Goal: Task Accomplishment & Management: Use online tool/utility

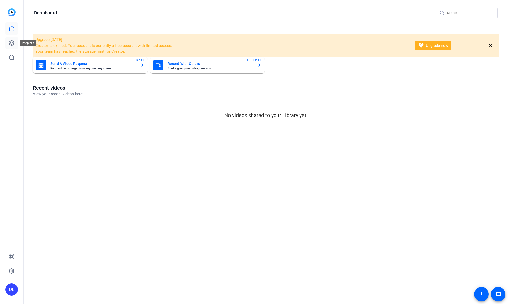
click at [14, 43] on icon at bounding box center [12, 43] width 6 height 6
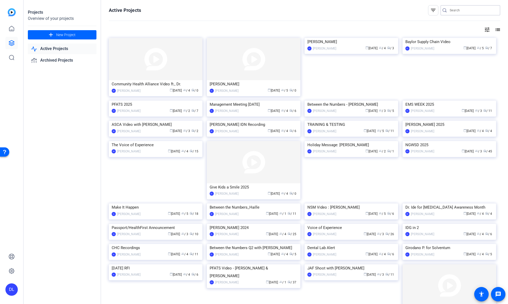
click at [456, 11] on input "Search" at bounding box center [472, 10] width 46 height 6
type input "cyber"
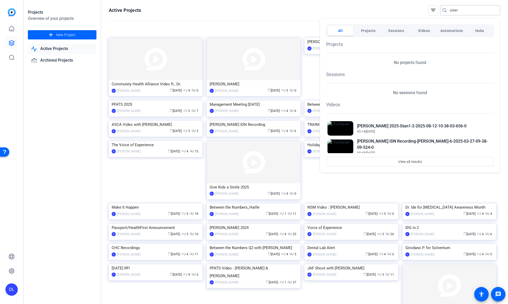
click at [266, 9] on div at bounding box center [254, 152] width 508 height 304
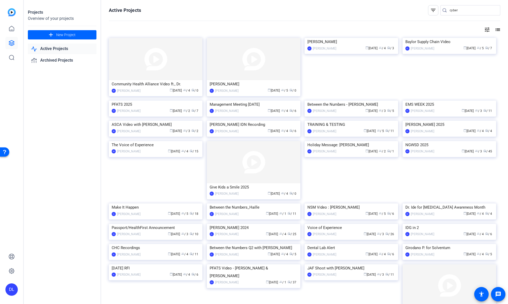
click at [54, 106] on div "Projects Overview of your projects add New Project Active Projects Archived Pro…" at bounding box center [62, 152] width 77 height 304
click at [72, 32] on span "New Project" at bounding box center [65, 34] width 19 height 5
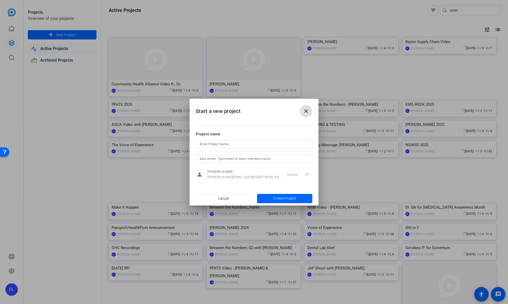
click at [220, 147] on input at bounding box center [254, 144] width 108 height 6
type input "Cybersecurity"
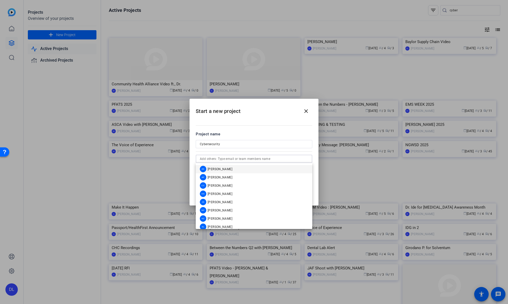
click at [226, 159] on input "text" at bounding box center [254, 159] width 108 height 6
type input "matt"
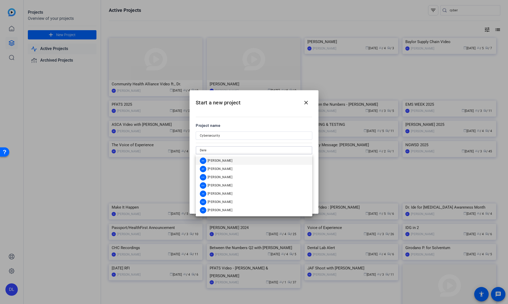
type input "Derek"
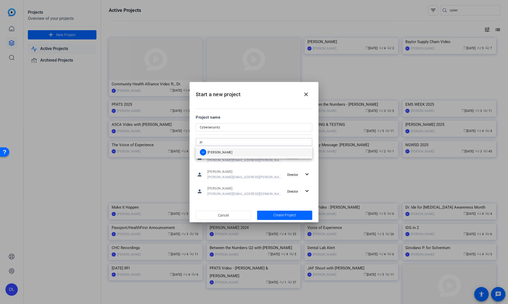
type input "joe"
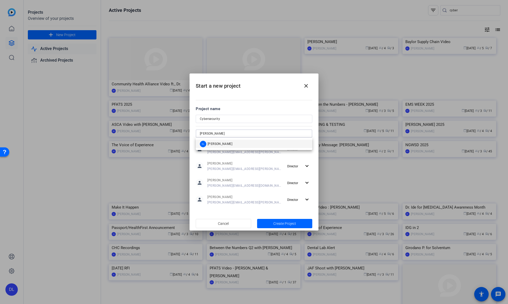
type input "Scott"
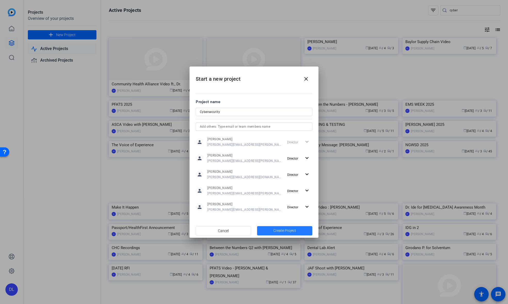
click at [279, 233] on span "button" at bounding box center [284, 230] width 55 height 12
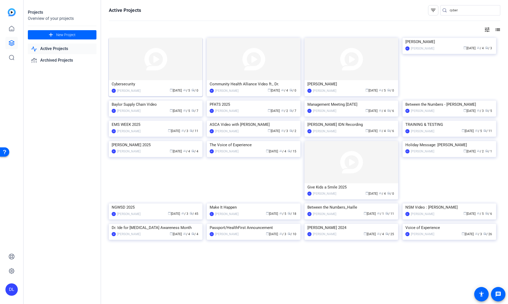
click at [155, 88] on div "calendar_today Aug 12 group / 5 radio / 0" at bounding box center [171, 90] width 56 height 5
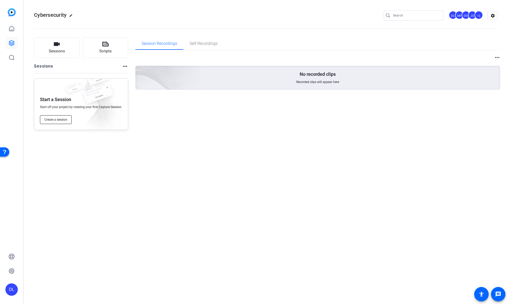
click at [54, 118] on span "Create a session" at bounding box center [55, 120] width 23 height 4
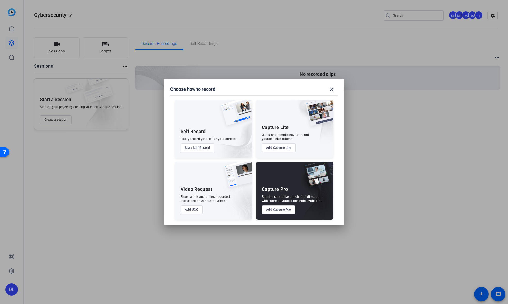
click at [266, 206] on button "Add Capture Pro" at bounding box center [279, 209] width 34 height 9
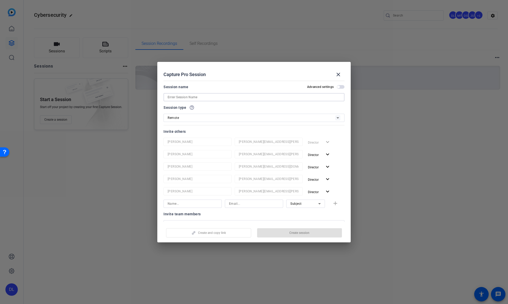
click at [187, 97] on input at bounding box center [254, 97] width 173 height 6
type input "Cybersecurity"
click at [296, 233] on span "Create session" at bounding box center [299, 233] width 20 height 4
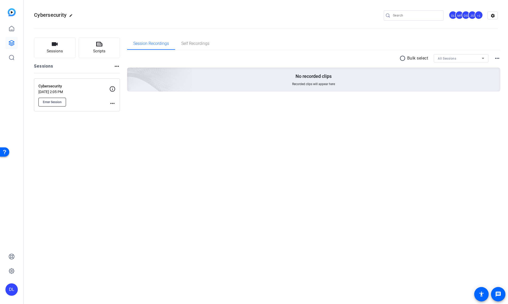
click at [49, 98] on button "Enter Session" at bounding box center [52, 102] width 28 height 9
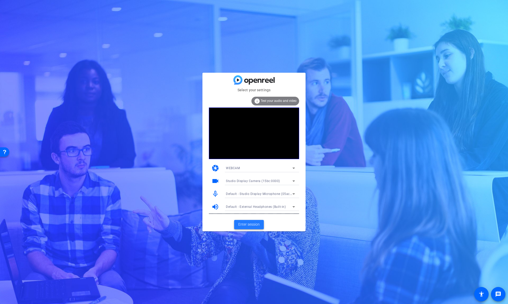
click at [253, 221] on button "Enter session" at bounding box center [249, 224] width 30 height 9
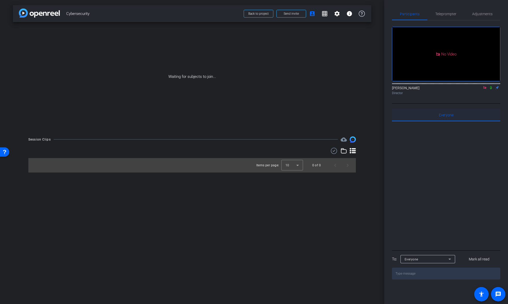
drag, startPoint x: 490, startPoint y: 94, endPoint x: 468, endPoint y: 115, distance: 30.6
click at [490, 89] on icon at bounding box center [491, 88] width 4 height 4
click at [295, 15] on span "Send invite" at bounding box center [290, 14] width 15 height 4
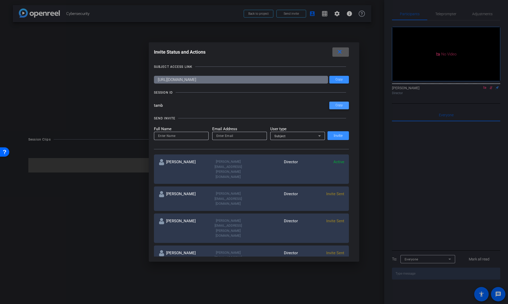
click at [333, 105] on span at bounding box center [339, 105] width 20 height 12
click at [341, 51] on mat-icon "close" at bounding box center [339, 52] width 6 height 6
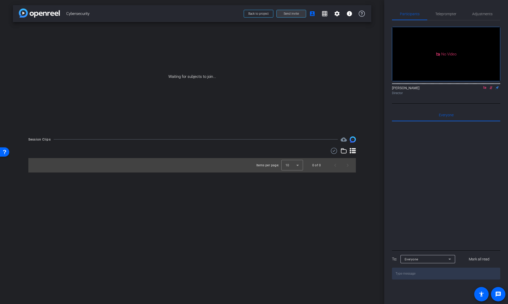
click at [289, 12] on span "Send invite" at bounding box center [290, 14] width 15 height 4
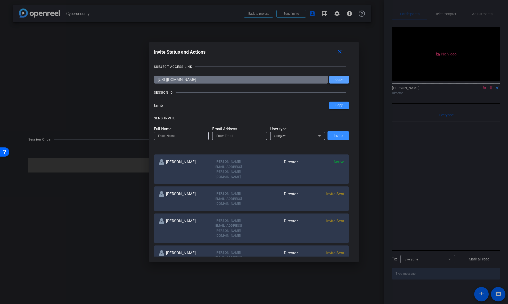
click at [336, 80] on span "Copy" at bounding box center [338, 80] width 7 height 4
click at [338, 52] on mat-icon "close" at bounding box center [339, 52] width 6 height 6
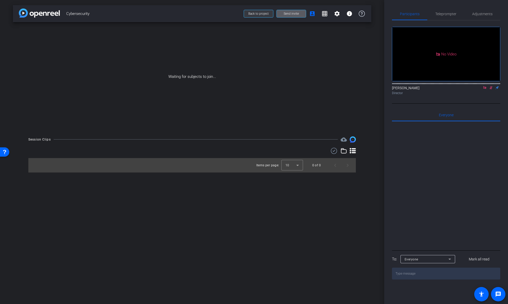
click at [262, 14] on span "Back to project" at bounding box center [258, 14] width 20 height 4
